Goal: Information Seeking & Learning: Learn about a topic

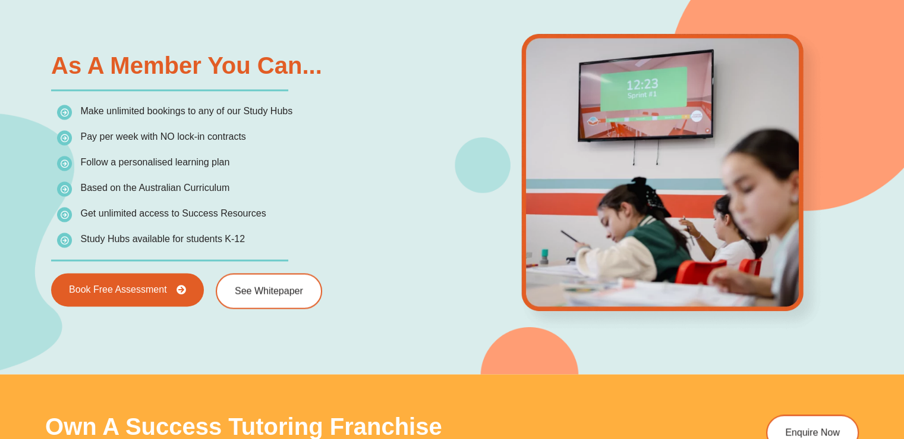
scroll to position [1755, 0]
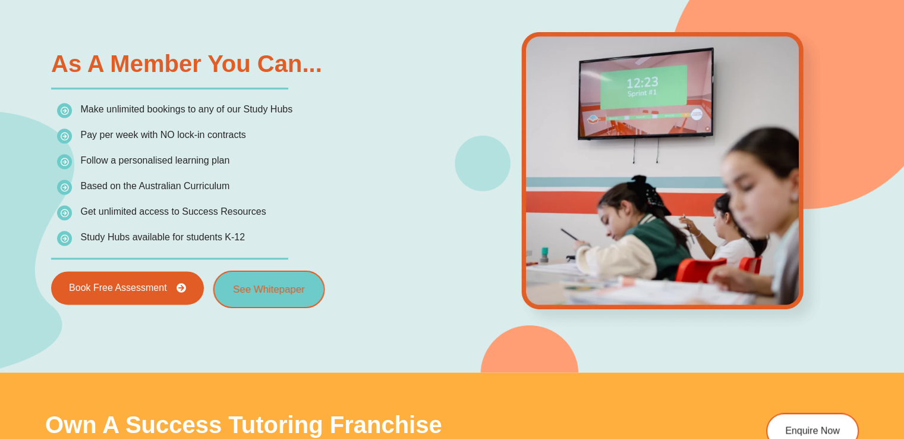
click at [269, 293] on link "See Whitepaper" at bounding box center [269, 289] width 112 height 37
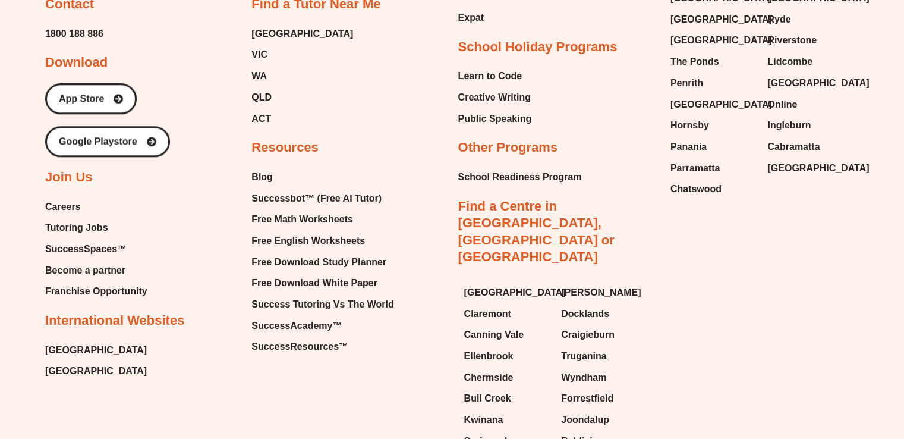
scroll to position [1252, 0]
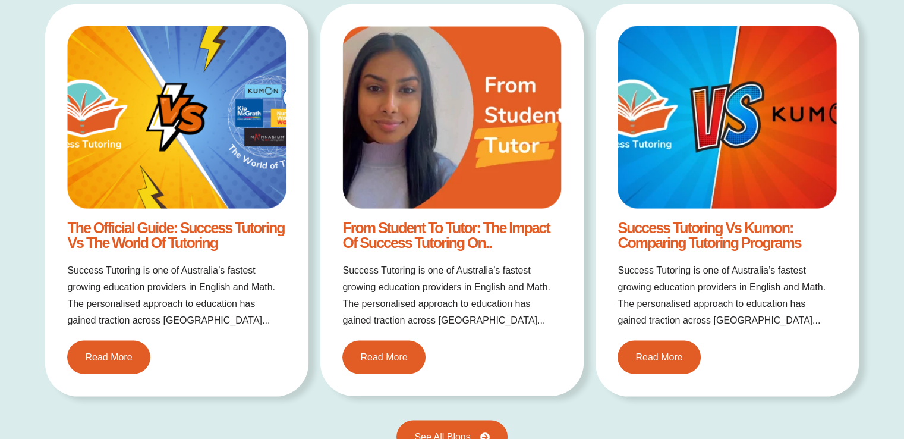
scroll to position [2342, 0]
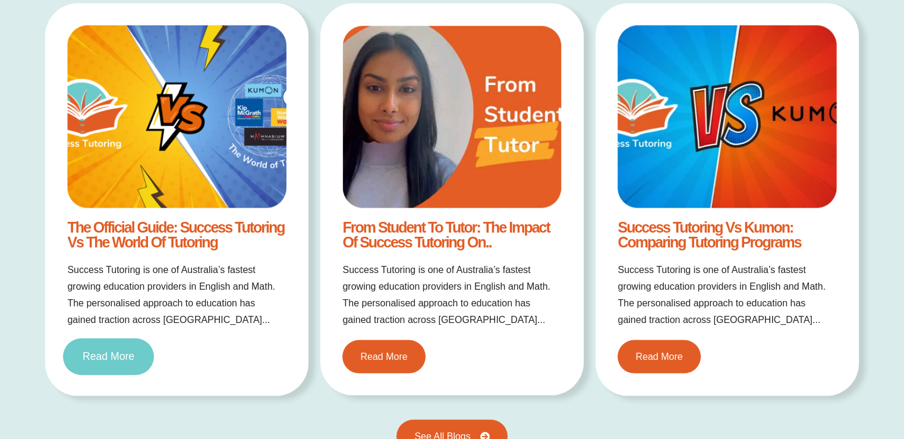
click at [126, 353] on span "Read More" at bounding box center [109, 357] width 52 height 11
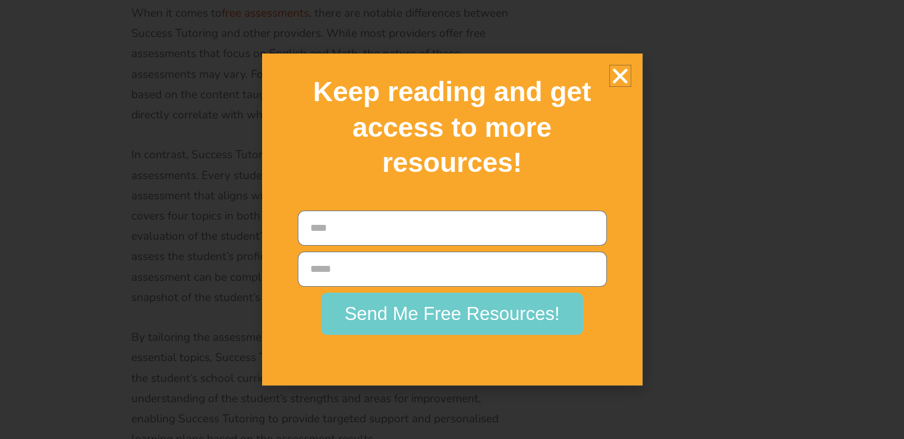
scroll to position [4355, 0]
click at [620, 77] on icon "Close" at bounding box center [620, 75] width 21 height 21
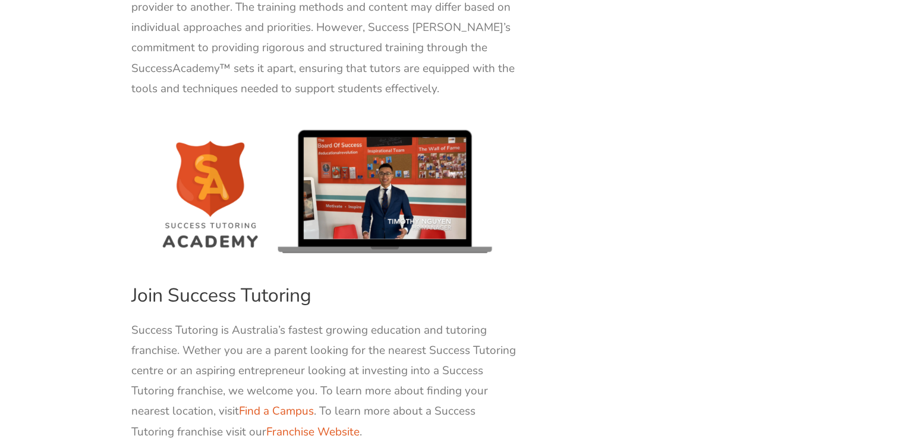
scroll to position [8520, 0]
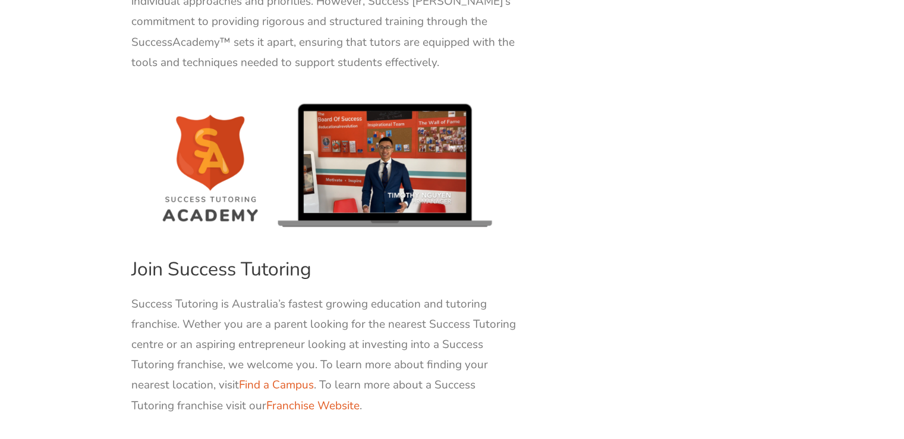
drag, startPoint x: 297, startPoint y: 374, endPoint x: 201, endPoint y: 368, distance: 96.0
copy h4 "Michael Black"
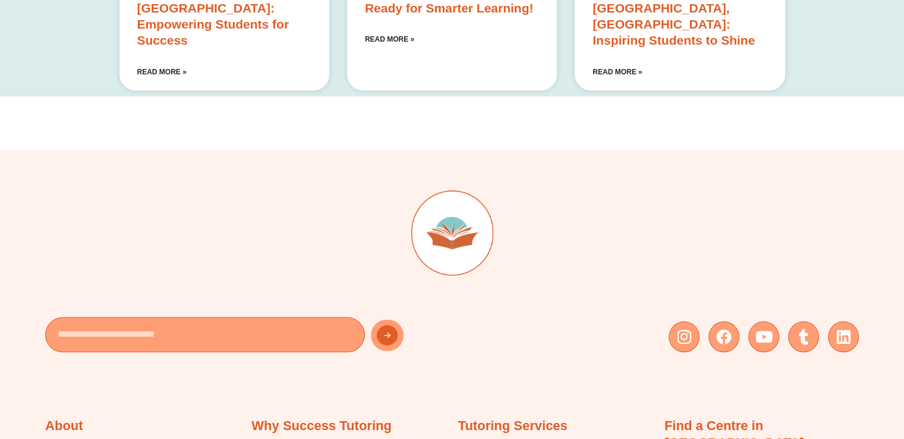
scroll to position [10126, 0]
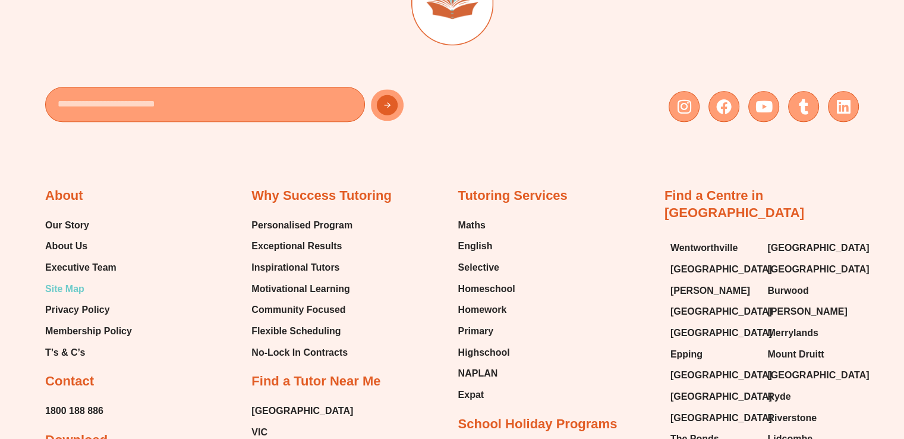
click at [89, 280] on link "Site Map" at bounding box center [88, 289] width 87 height 18
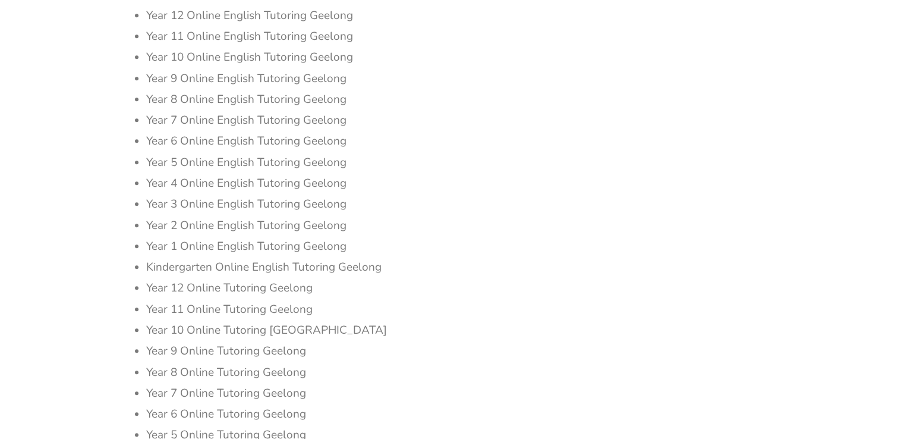
scroll to position [5629, 0]
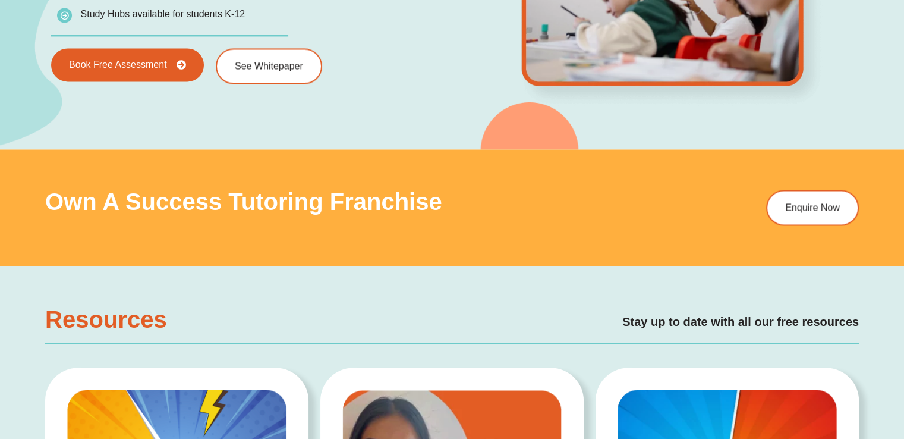
scroll to position [1971, 0]
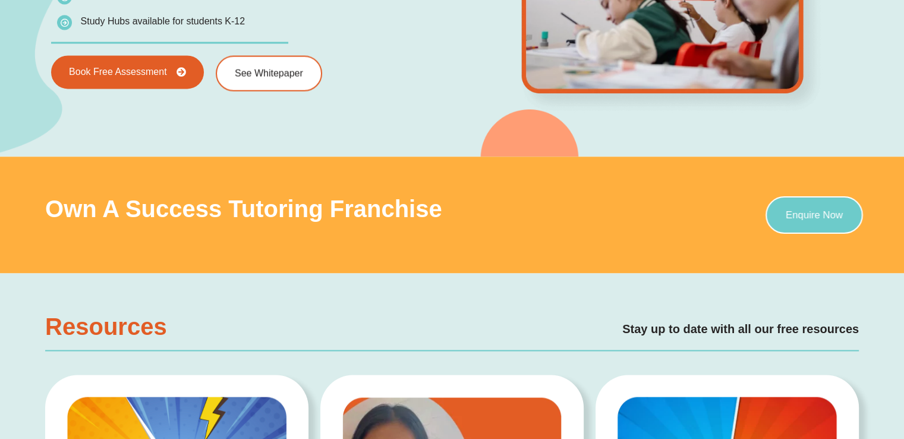
click at [792, 210] on span "Enquire Now" at bounding box center [814, 215] width 57 height 10
